Goal: Use online tool/utility: Utilize a website feature to perform a specific function

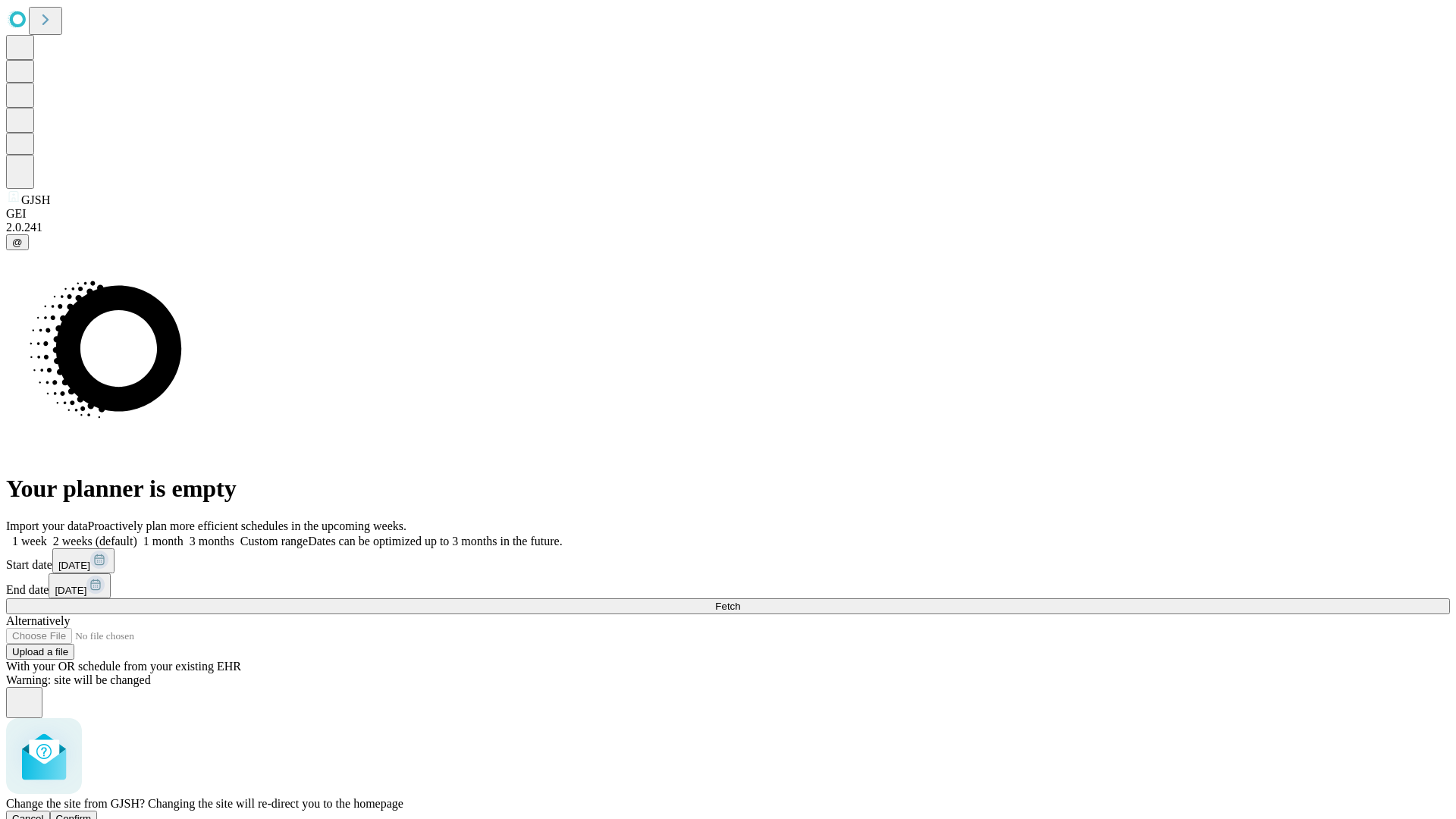
click at [92, 813] on span "Confirm" at bounding box center [73, 819] width 35 height 12
click at [183, 534] on label "1 month" at bounding box center [159, 540] width 46 height 13
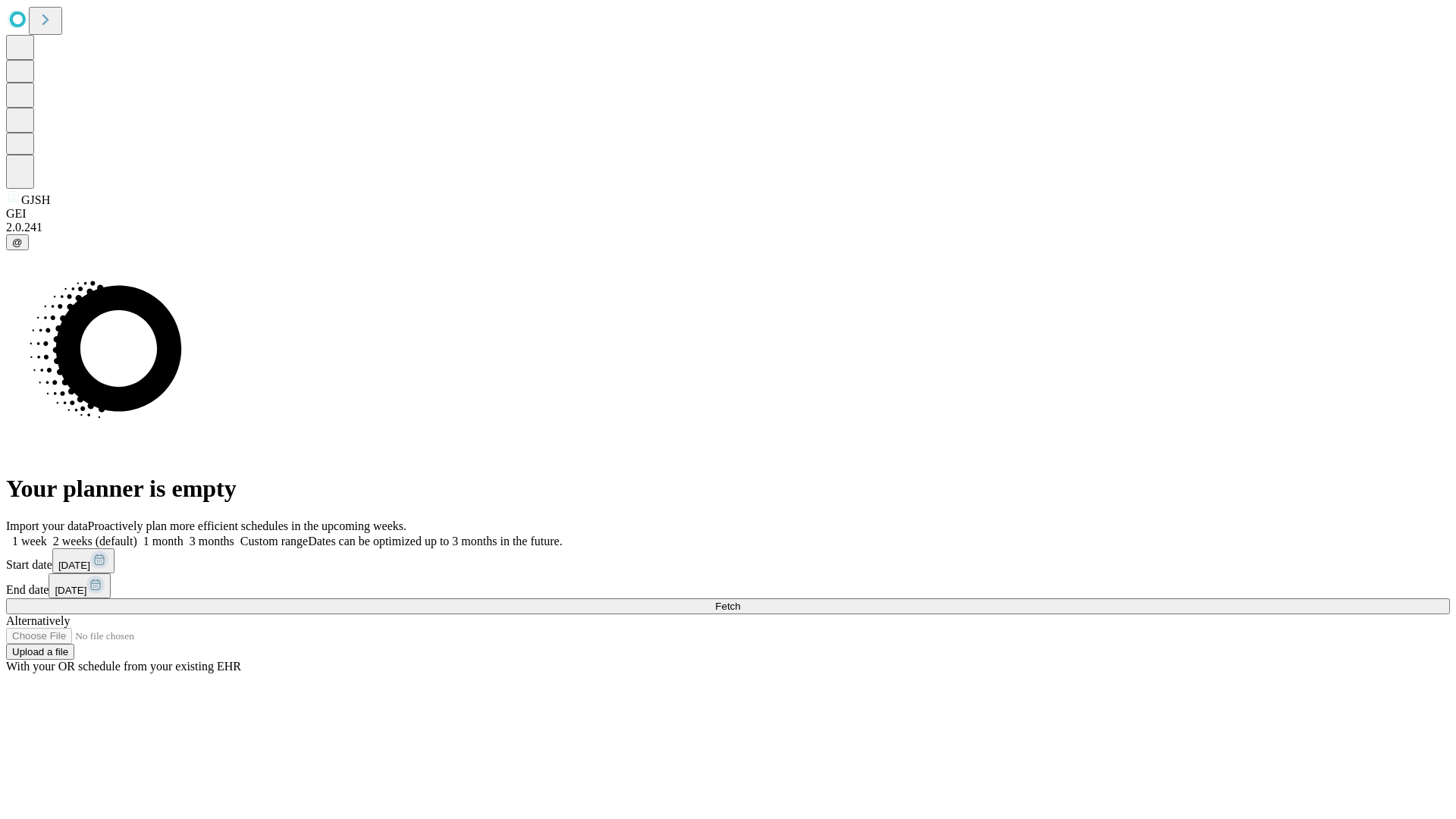
click at [740, 601] on span "Fetch" at bounding box center [728, 607] width 25 height 12
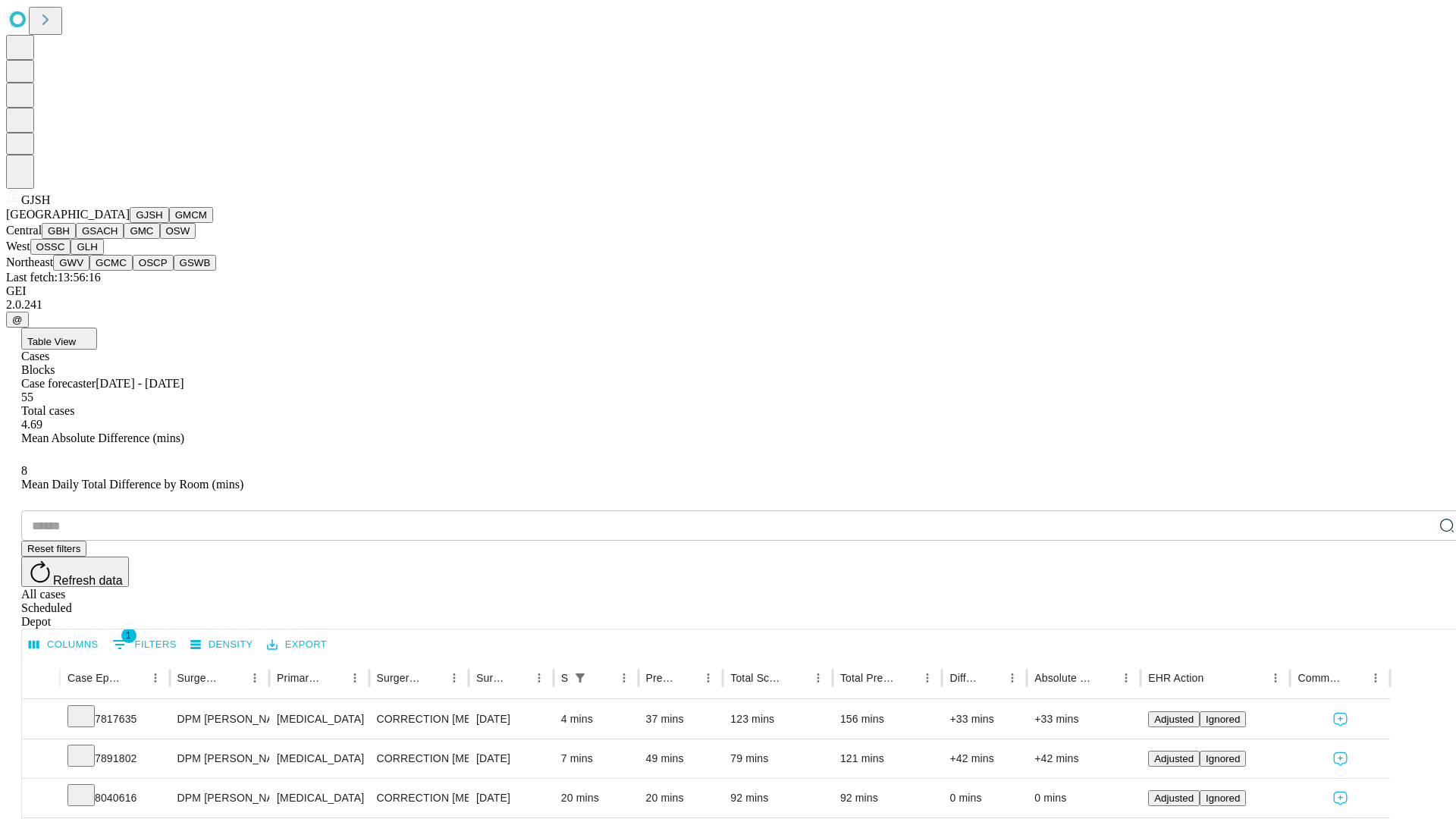
click at [169, 223] on button "GMCM" at bounding box center [191, 215] width 44 height 16
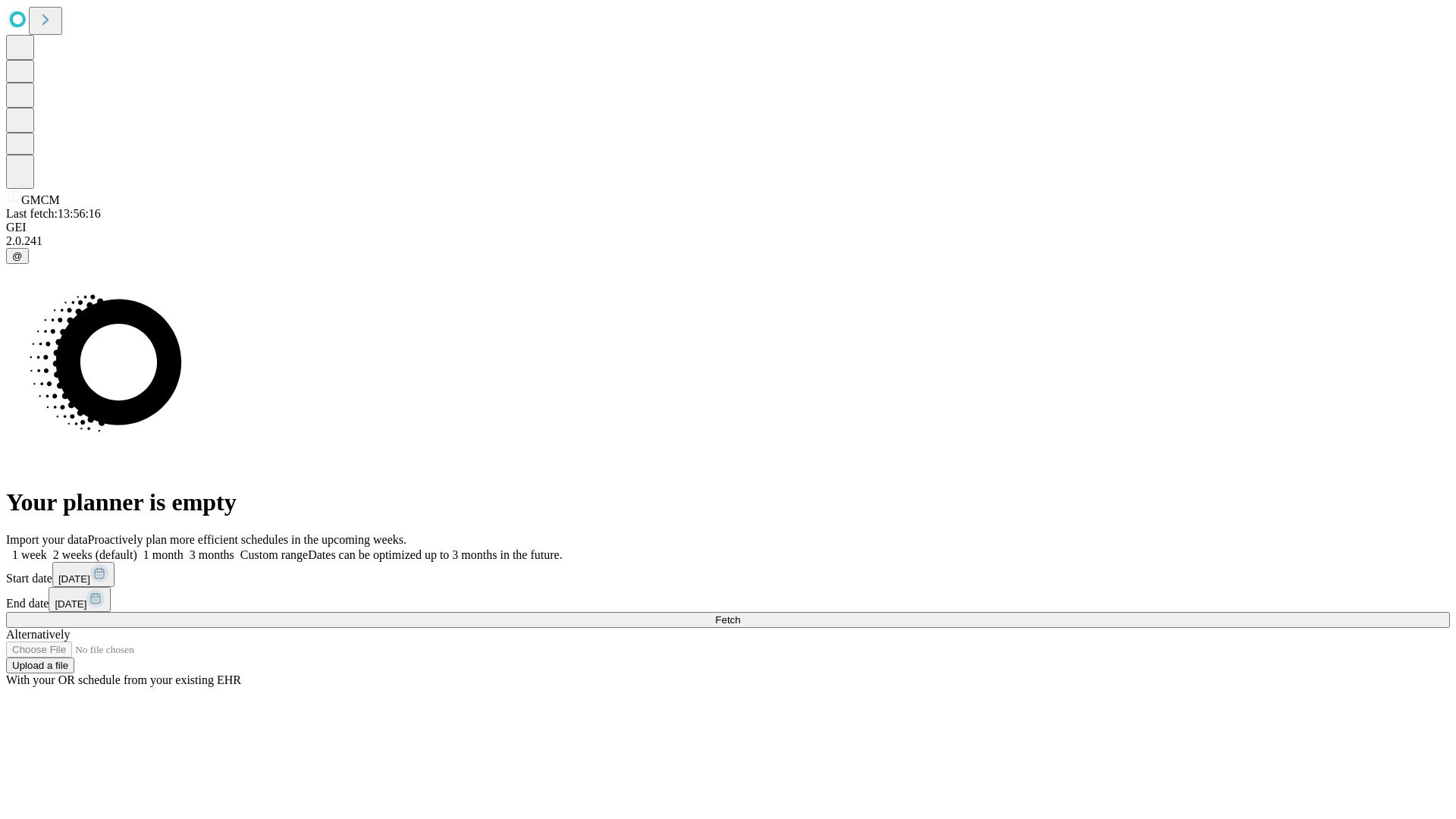
click at [740, 614] on span "Fetch" at bounding box center [728, 620] width 25 height 12
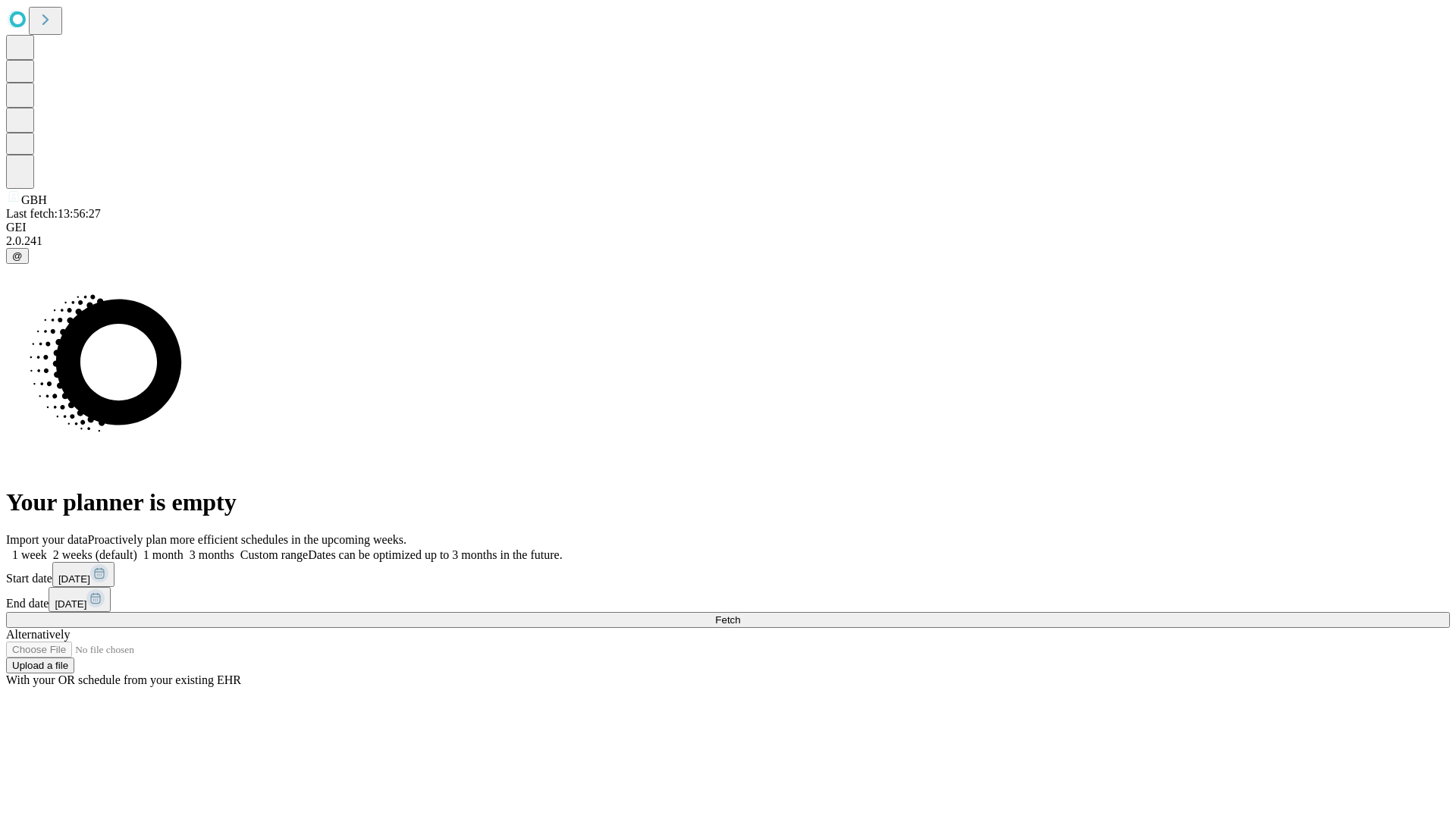
click at [183, 548] on label "1 month" at bounding box center [159, 554] width 46 height 13
click at [740, 614] on span "Fetch" at bounding box center [728, 620] width 25 height 12
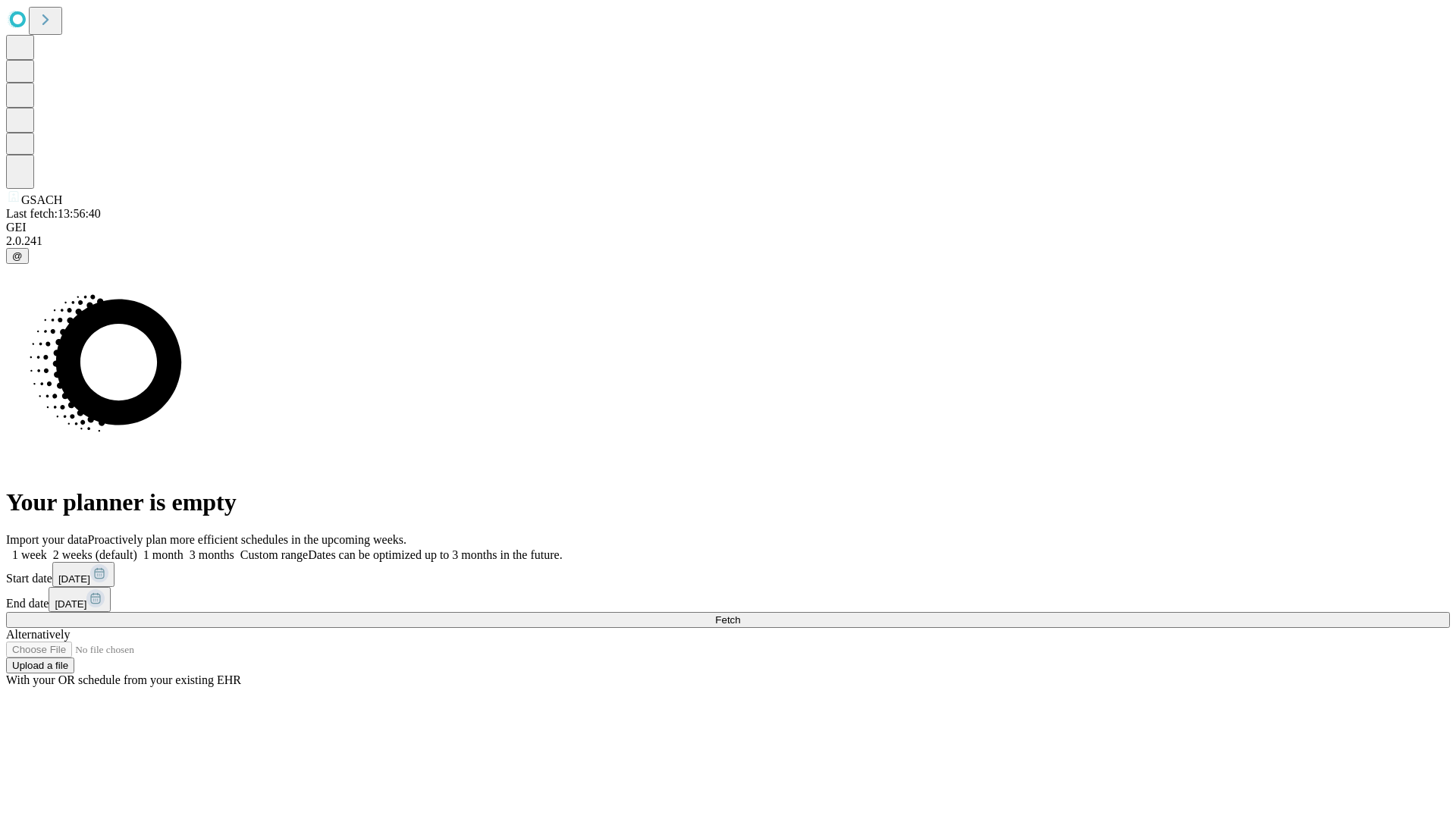
click at [183, 548] on label "1 month" at bounding box center [159, 554] width 46 height 13
click at [740, 614] on span "Fetch" at bounding box center [728, 620] width 25 height 12
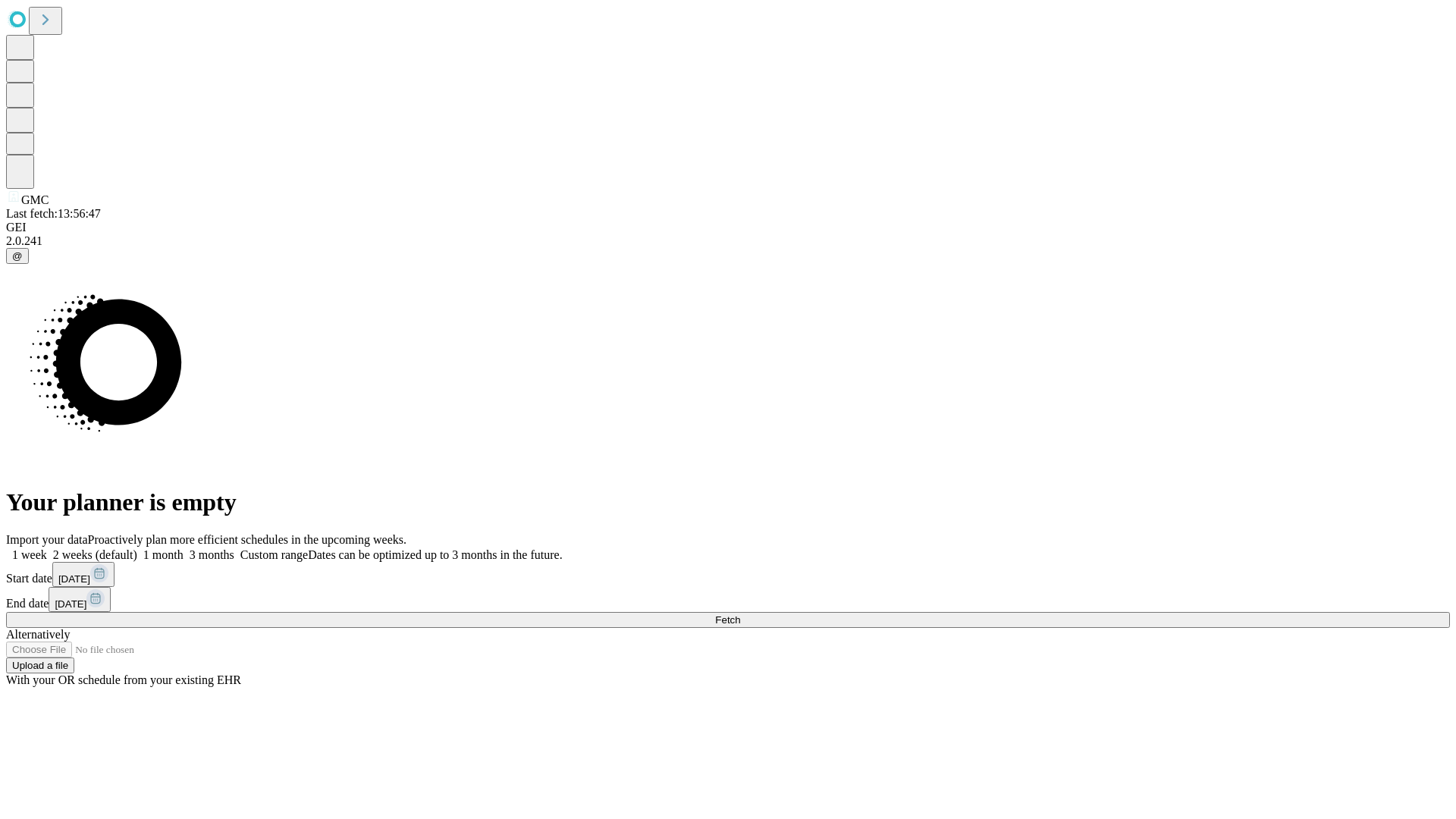
click at [183, 548] on label "1 month" at bounding box center [159, 554] width 46 height 13
click at [740, 614] on span "Fetch" at bounding box center [728, 620] width 25 height 12
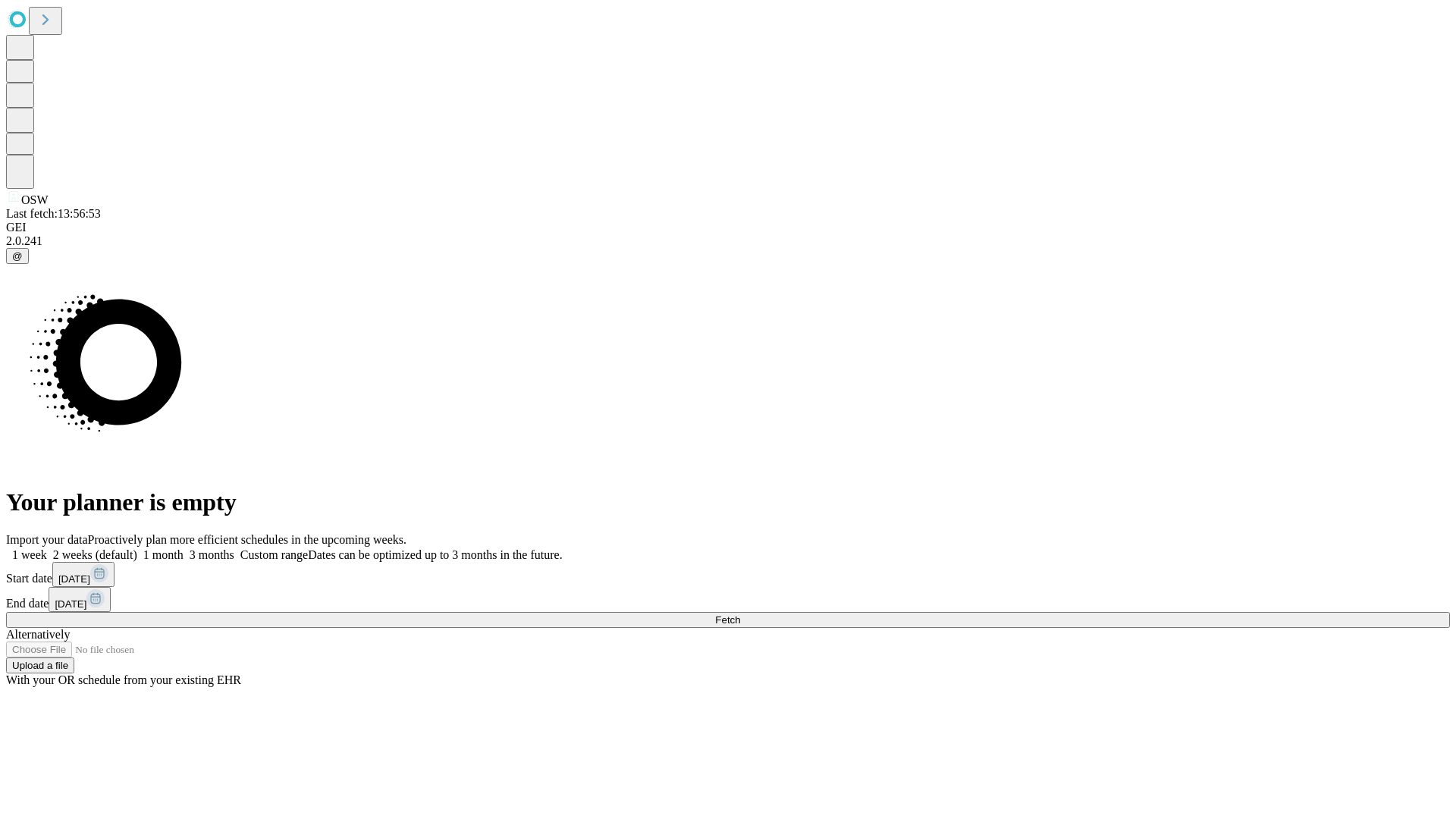
click at [740, 614] on span "Fetch" at bounding box center [728, 620] width 25 height 12
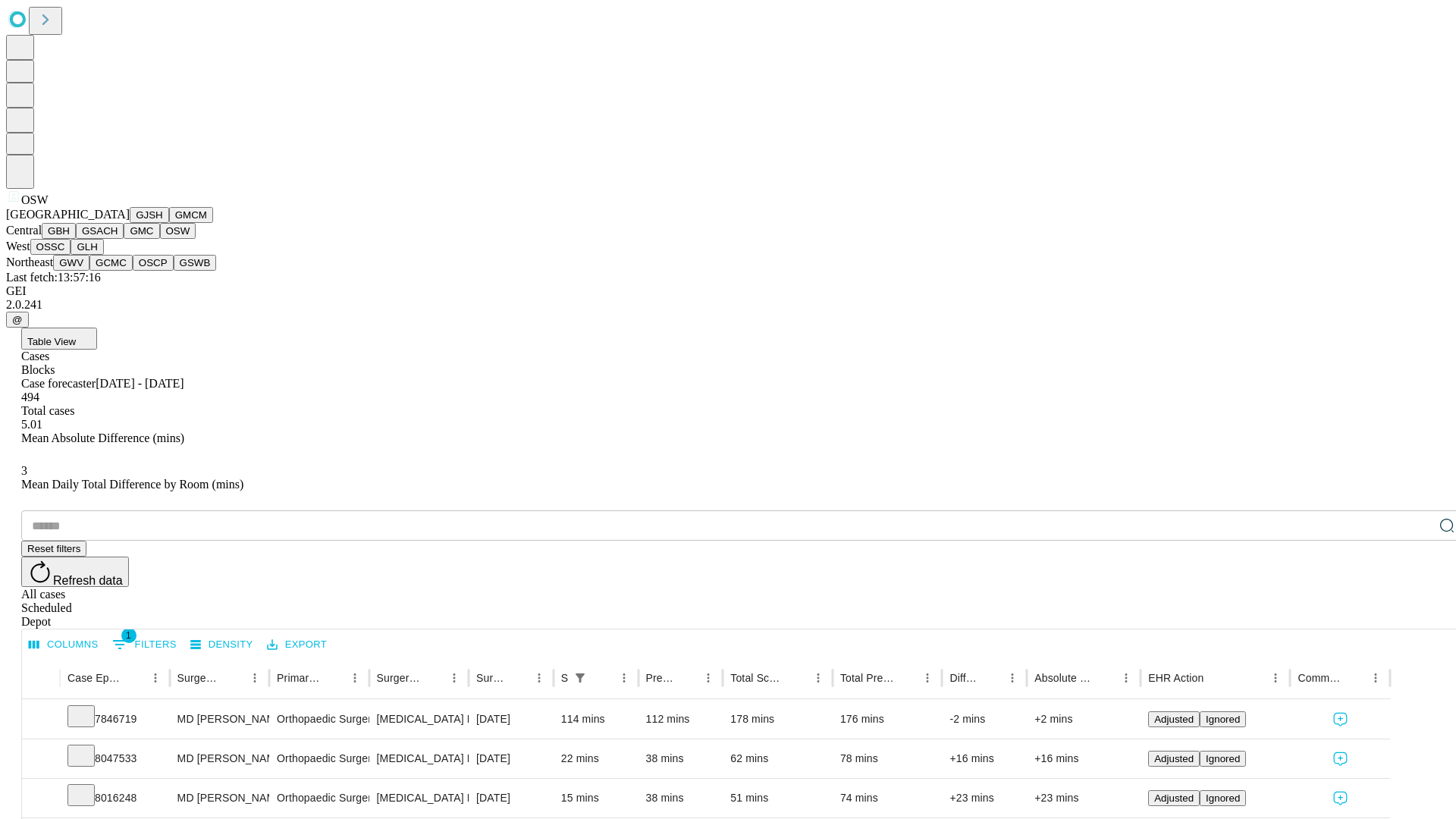
click at [71, 254] on button "OSSC" at bounding box center [51, 247] width 41 height 16
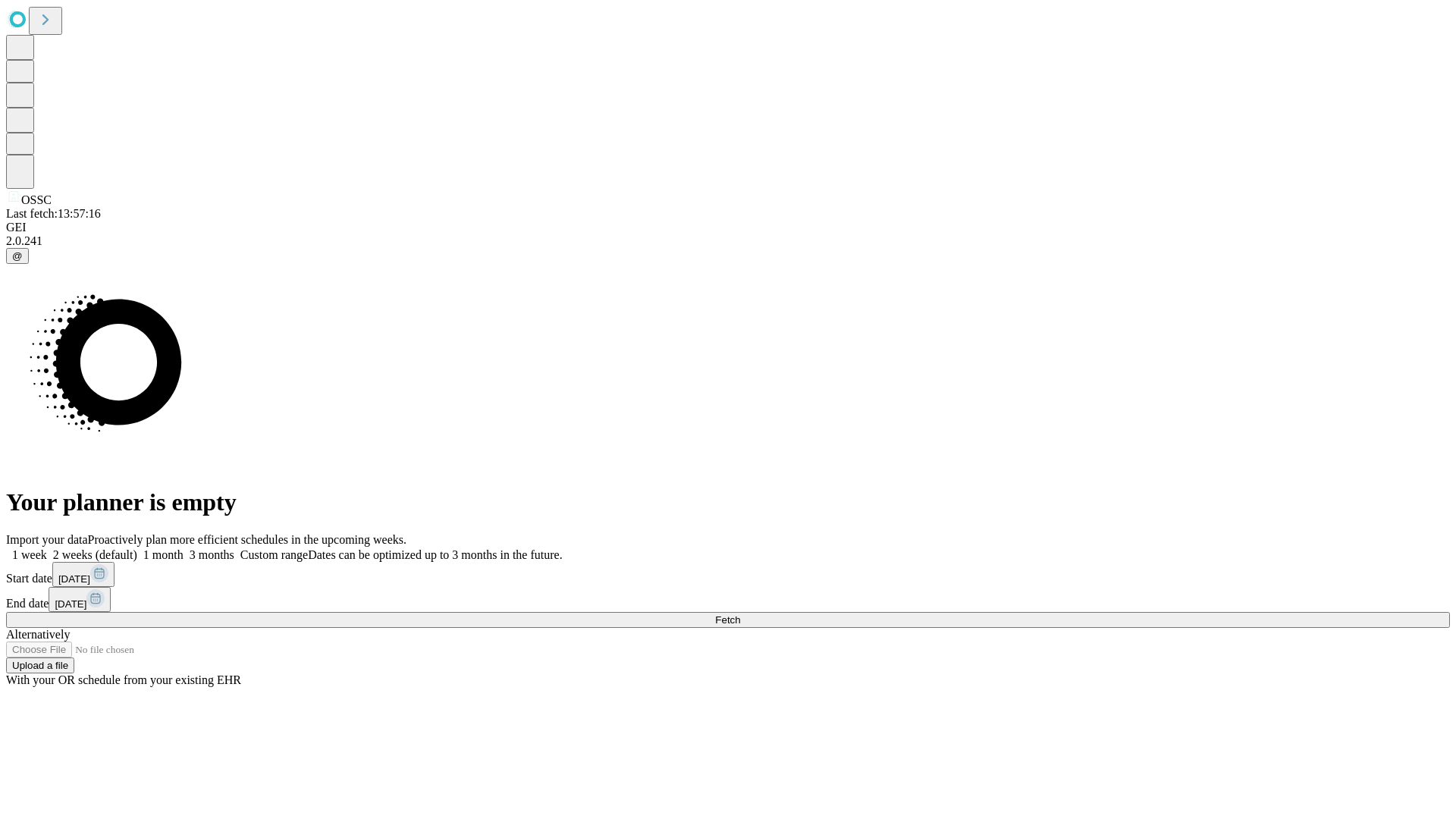
click at [183, 548] on label "1 month" at bounding box center [159, 554] width 46 height 13
click at [740, 614] on span "Fetch" at bounding box center [728, 620] width 25 height 12
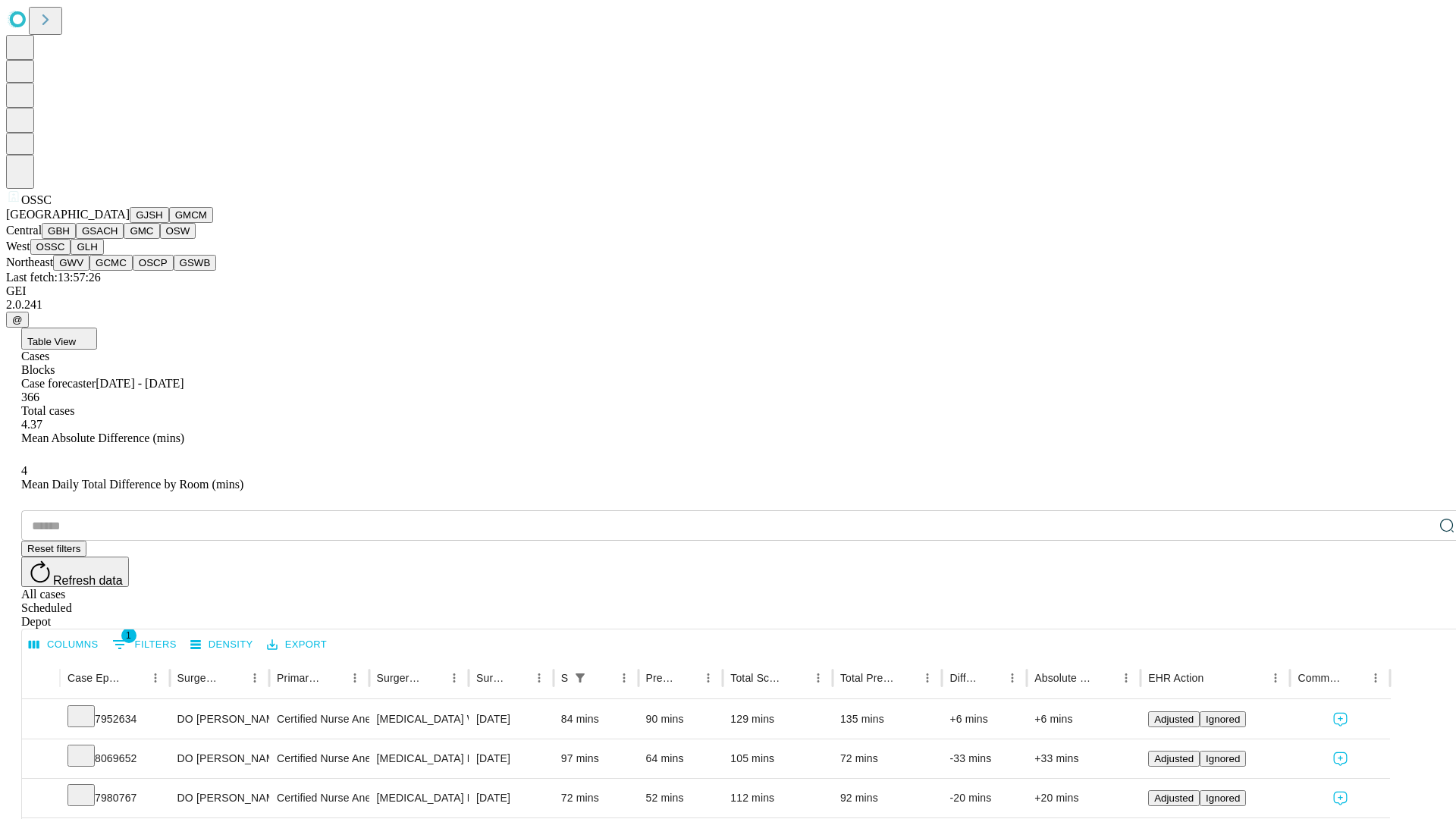
click at [103, 254] on button "GLH" at bounding box center [86, 247] width 32 height 16
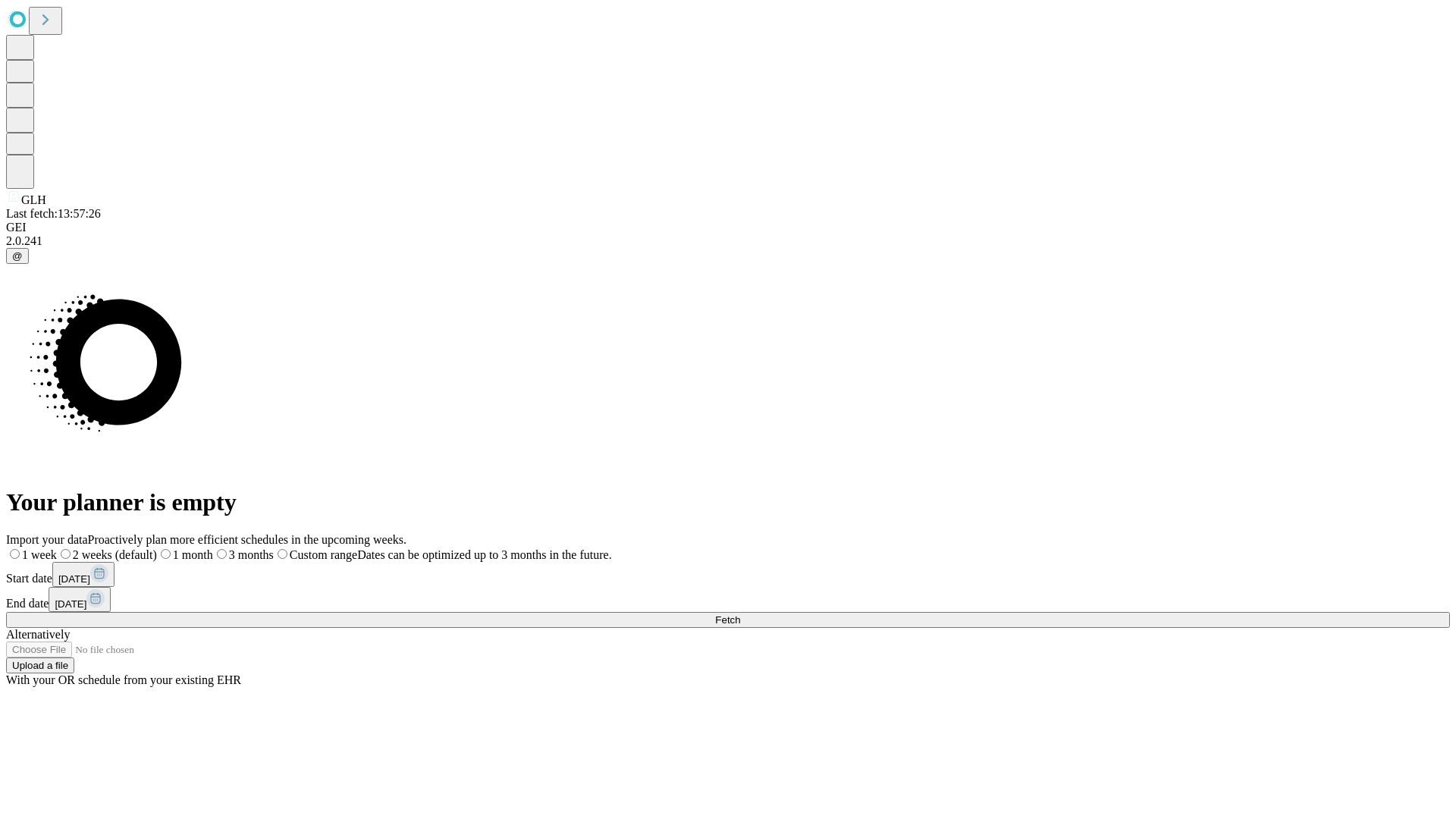
click at [213, 548] on label "1 month" at bounding box center [184, 554] width 56 height 13
click at [740, 614] on span "Fetch" at bounding box center [728, 620] width 25 height 12
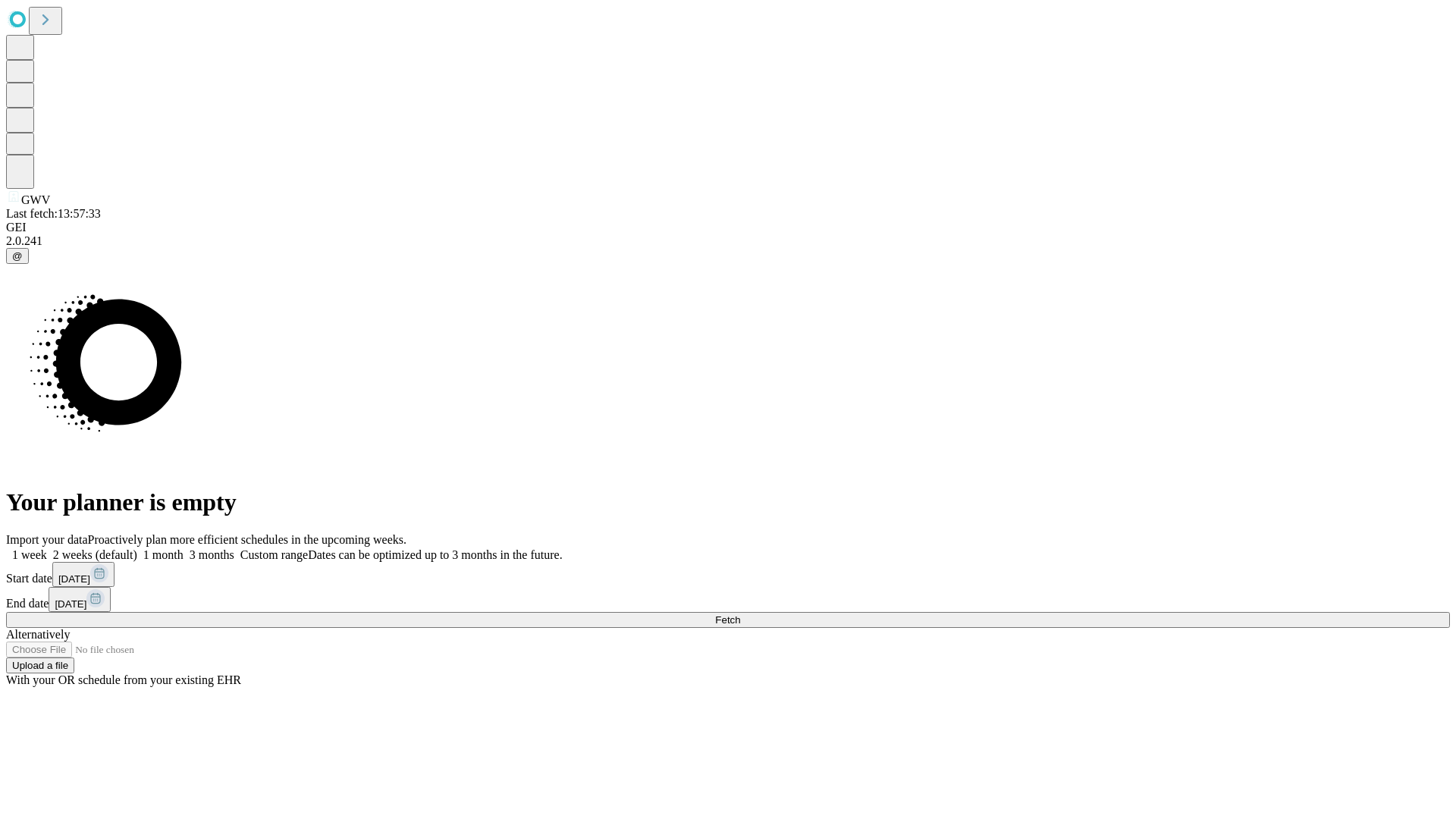
click at [183, 548] on label "1 month" at bounding box center [159, 554] width 46 height 13
click at [740, 614] on span "Fetch" at bounding box center [728, 620] width 25 height 12
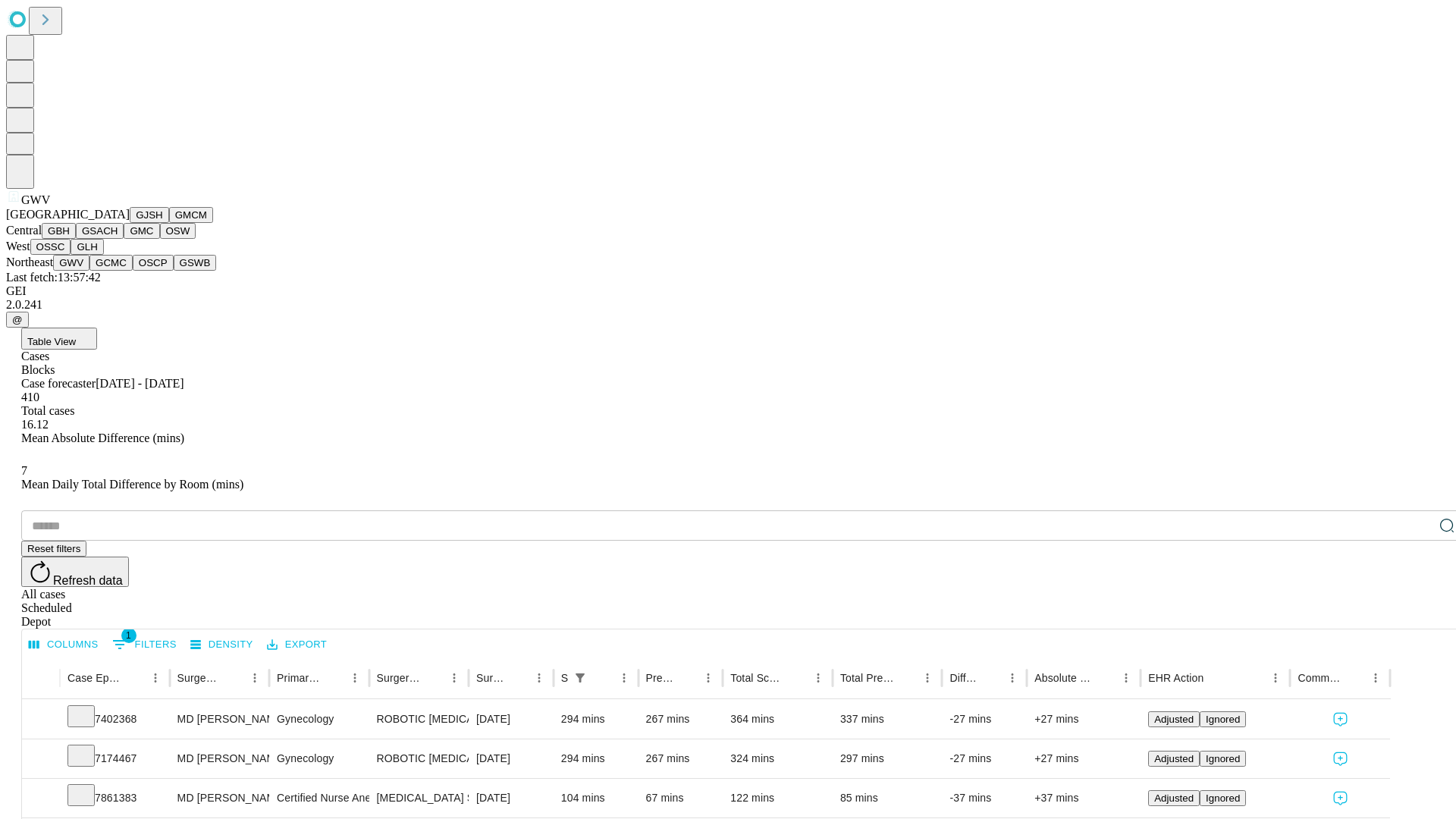
click at [117, 271] on button "GCMC" at bounding box center [111, 262] width 43 height 16
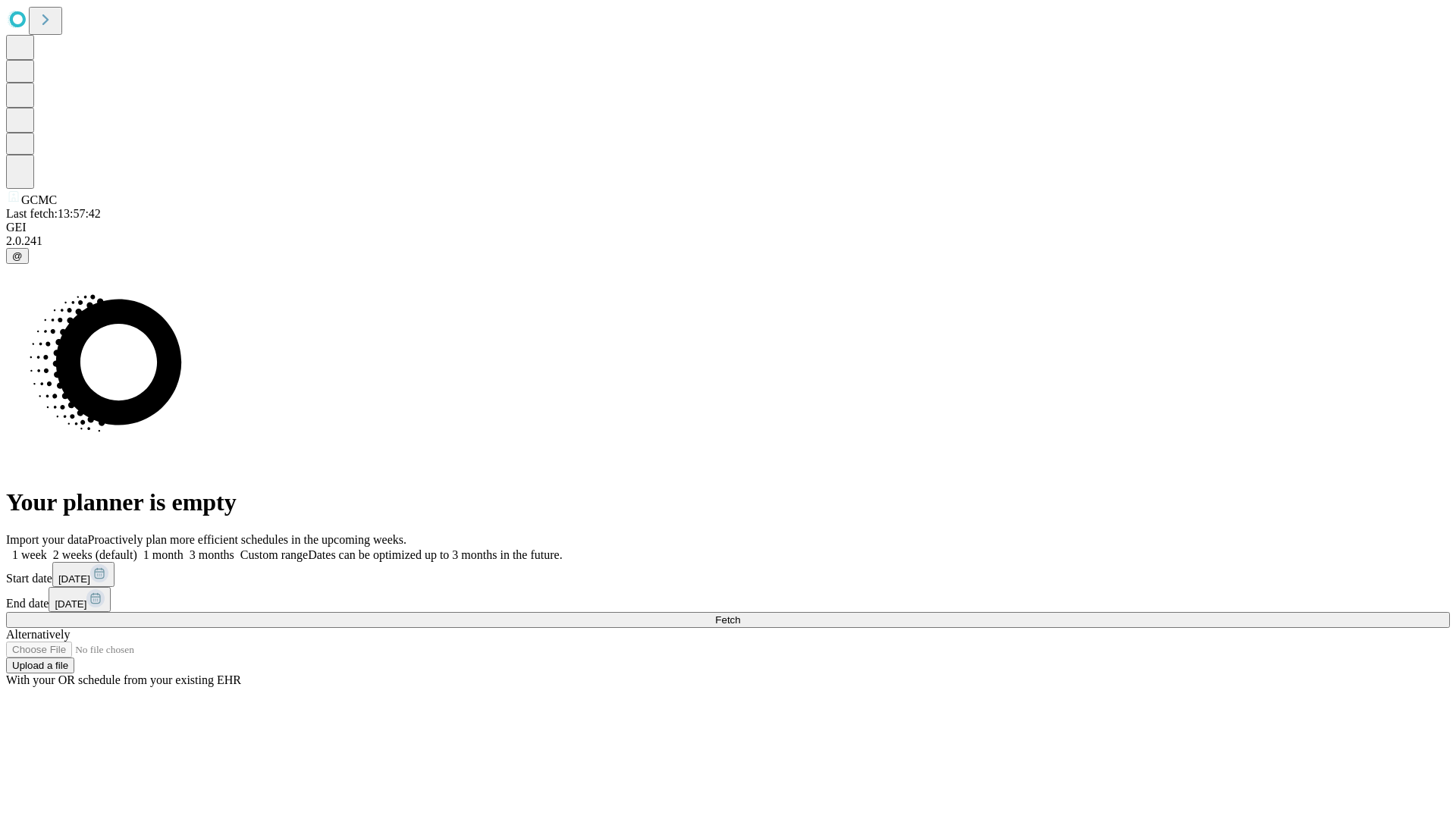
click at [740, 614] on span "Fetch" at bounding box center [728, 620] width 25 height 12
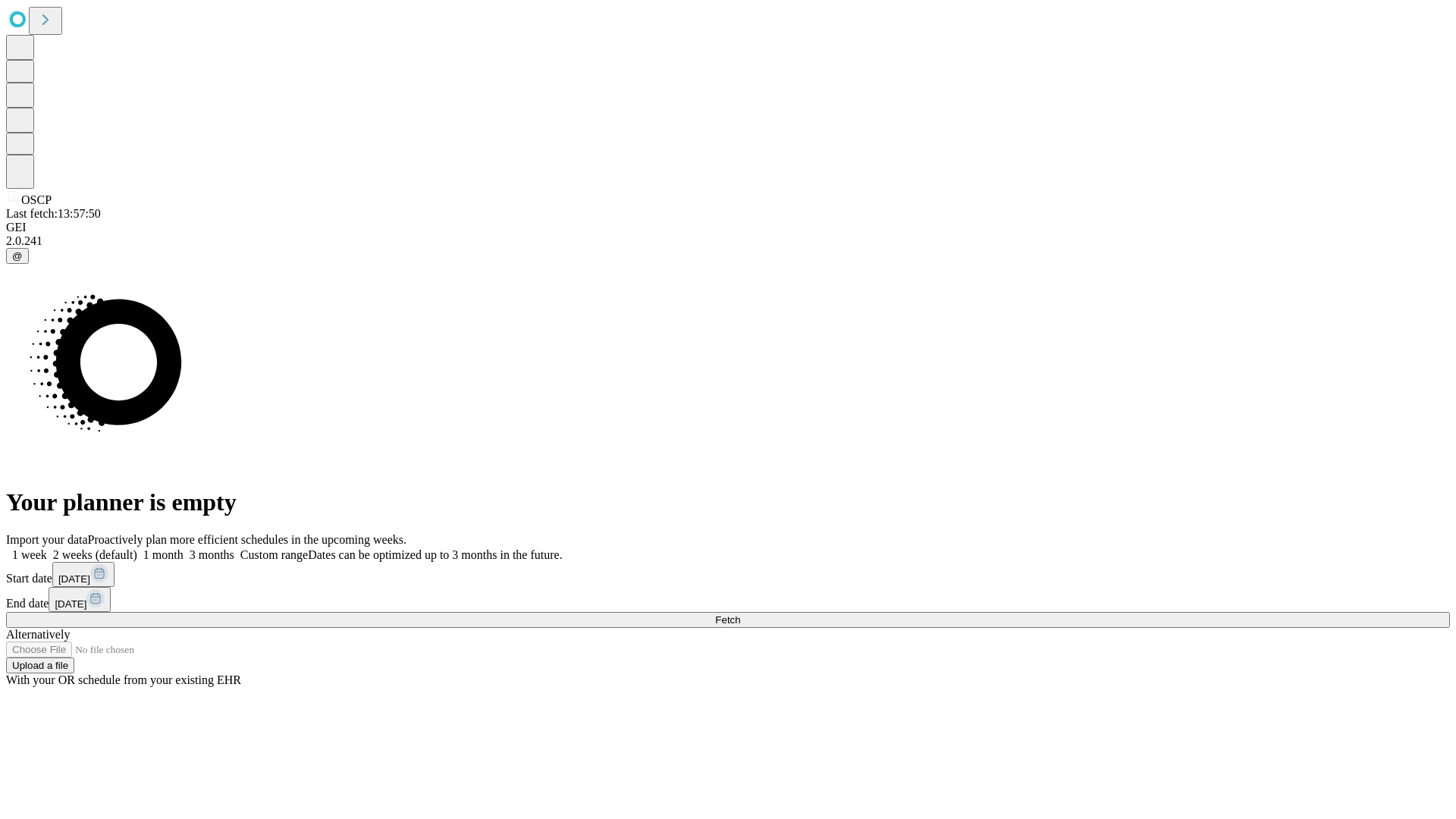
click at [183, 548] on label "1 month" at bounding box center [159, 554] width 46 height 13
click at [740, 614] on span "Fetch" at bounding box center [728, 620] width 25 height 12
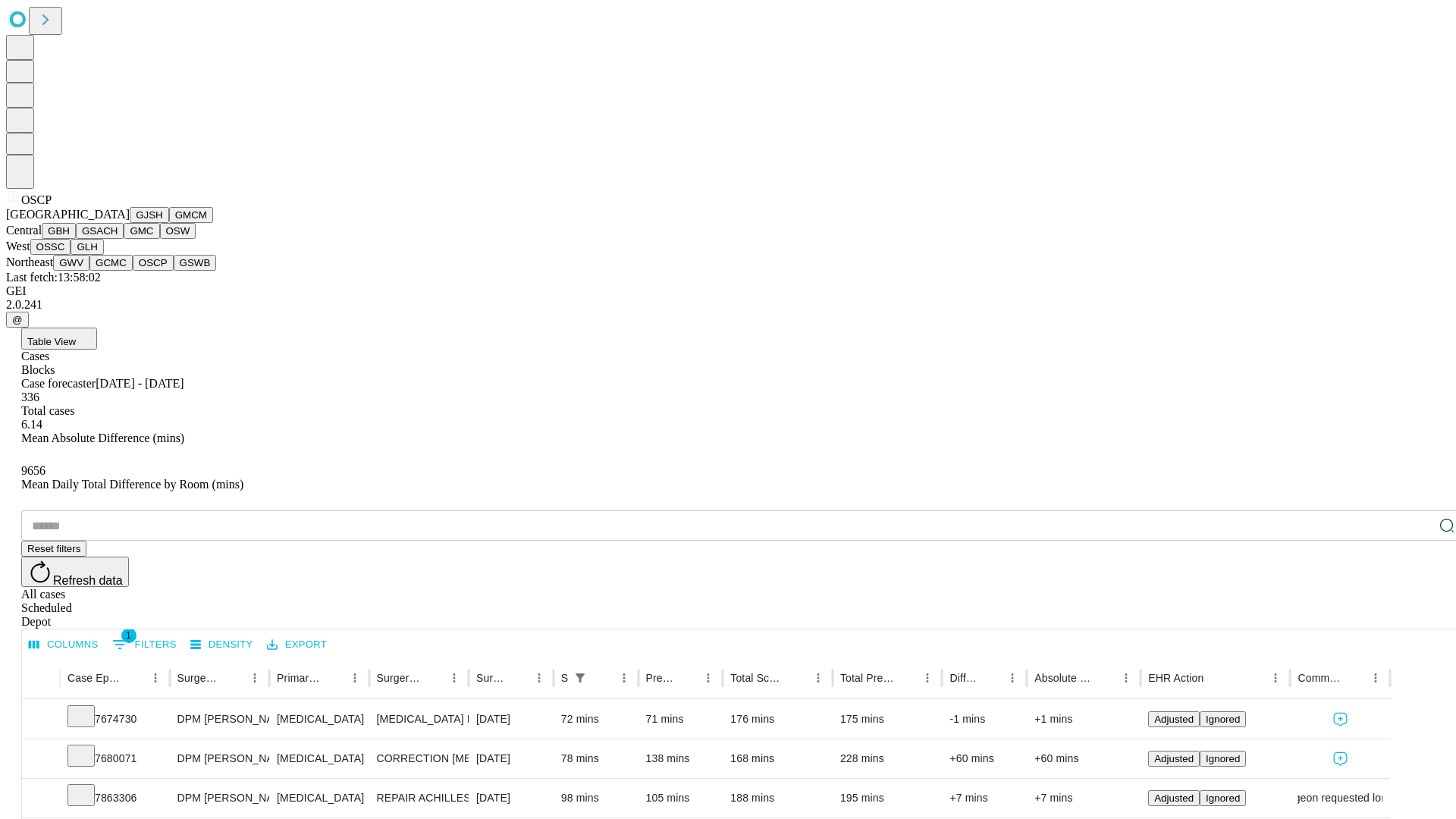
click at [173, 271] on button "GSWB" at bounding box center [195, 262] width 43 height 16
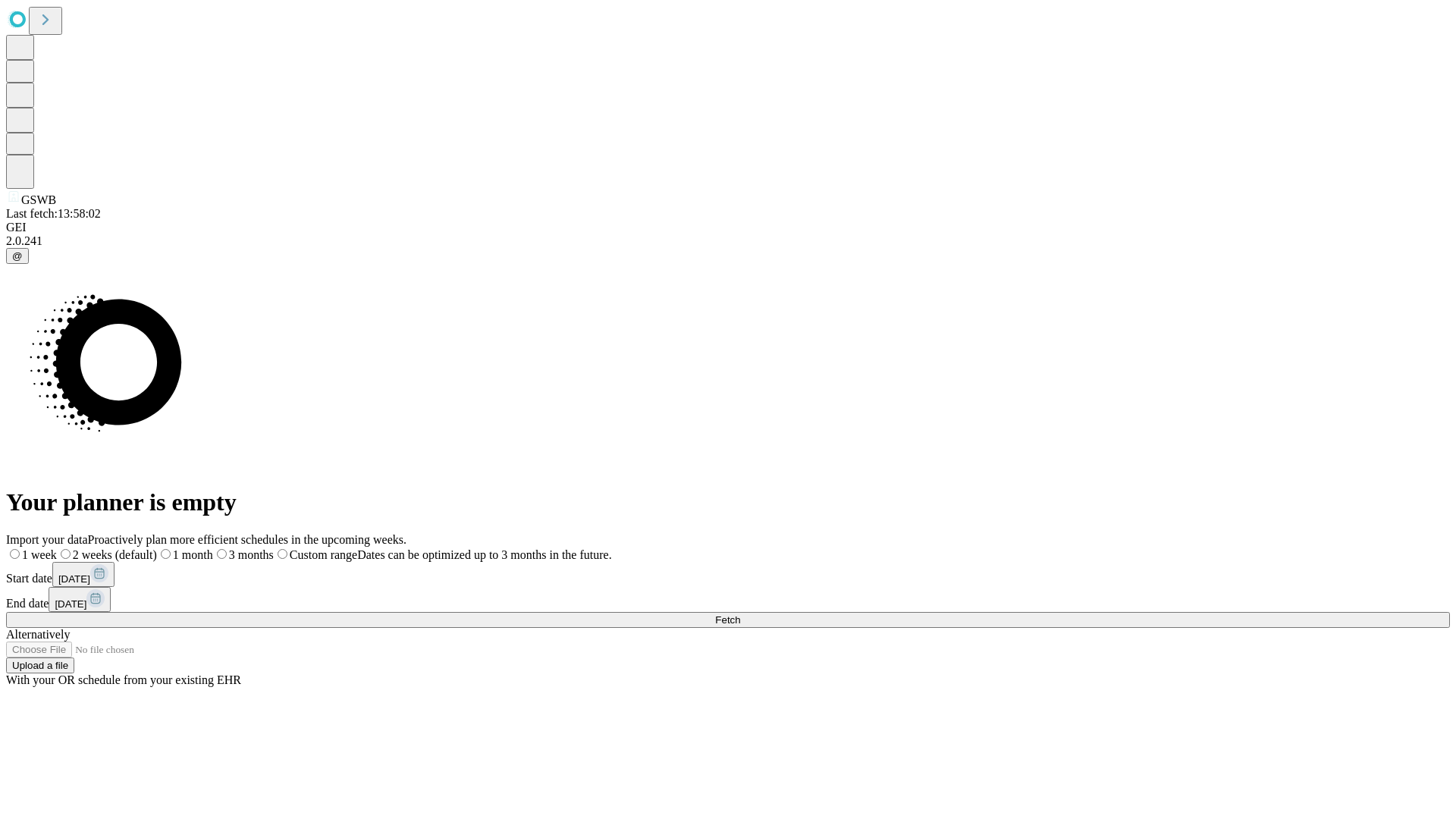
click at [740, 614] on span "Fetch" at bounding box center [728, 620] width 25 height 12
